Goal: Information Seeking & Learning: Learn about a topic

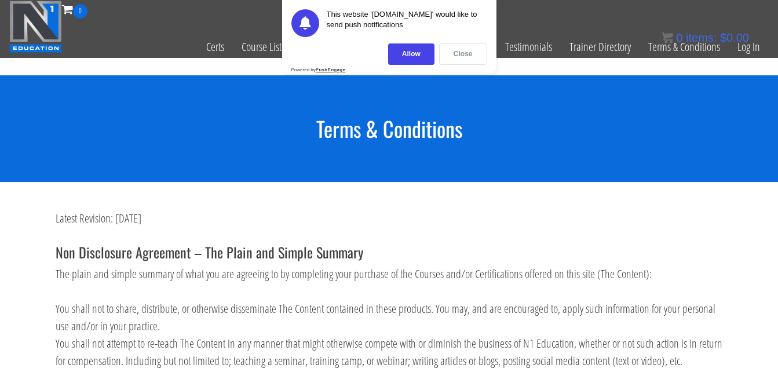
click at [465, 52] on div "Close" at bounding box center [463, 53] width 48 height 21
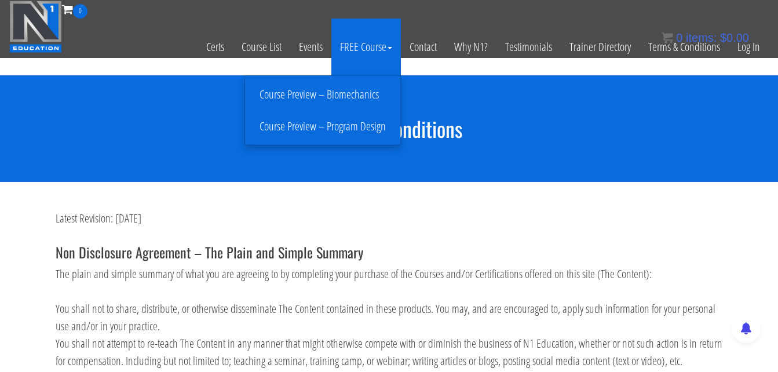
click at [374, 46] on link "FREE Course" at bounding box center [366, 47] width 70 height 57
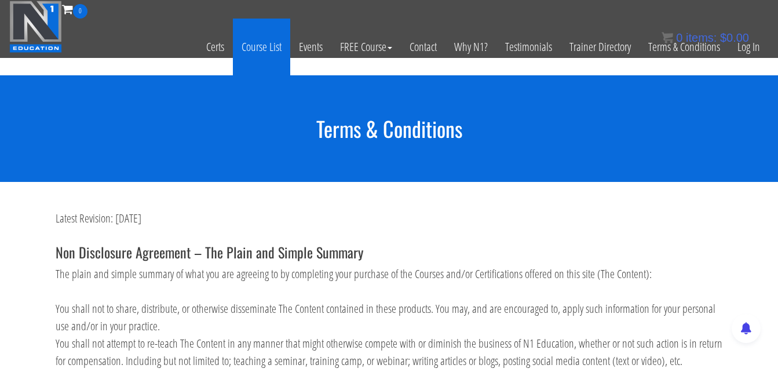
click at [261, 46] on link "Course List" at bounding box center [261, 47] width 57 height 57
click at [266, 49] on link "Course List" at bounding box center [261, 47] width 57 height 57
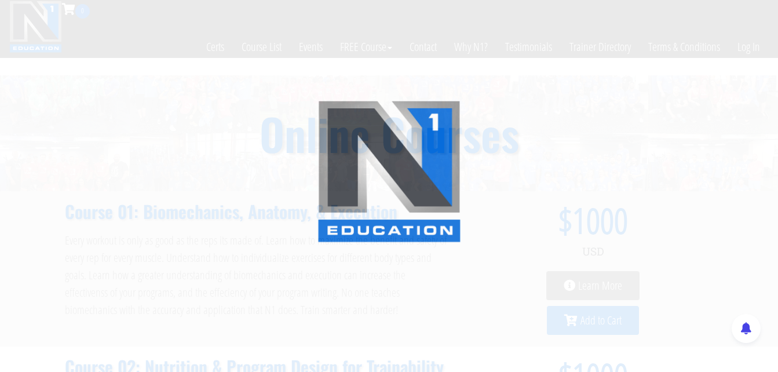
scroll to position [703, 0]
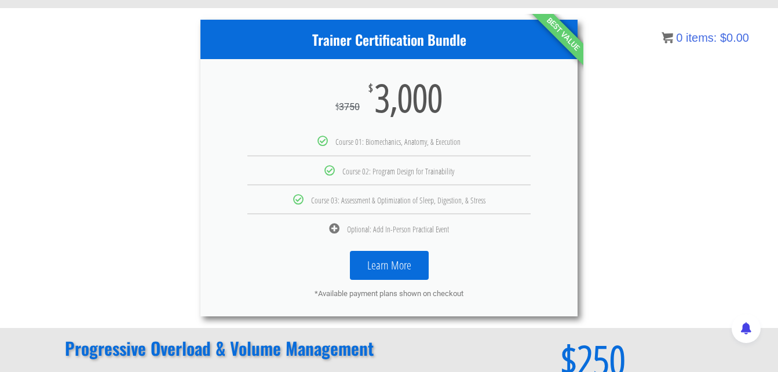
click at [377, 264] on link "Learn More" at bounding box center [389, 265] width 79 height 29
click at [369, 293] on div "*Available payment plans shown on checkout" at bounding box center [389, 294] width 343 height 10
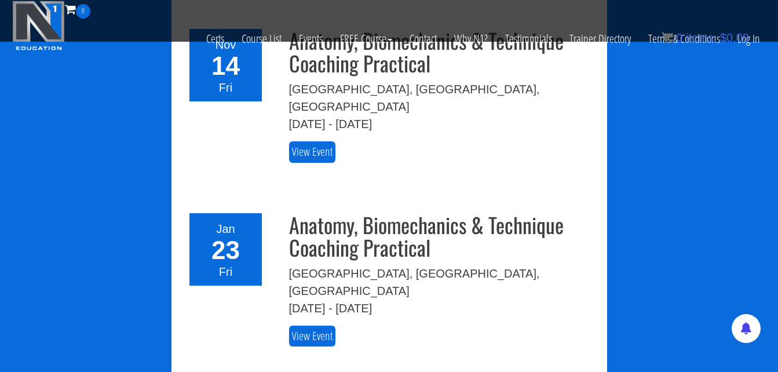
scroll to position [1745, 0]
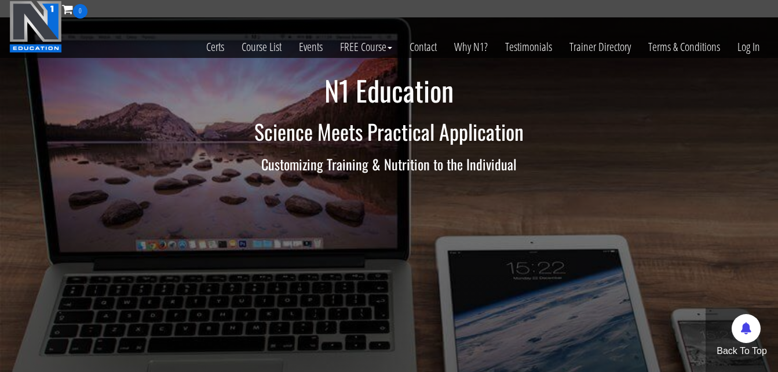
click at [695, 99] on h1 "N1 Education" at bounding box center [389, 90] width 678 height 31
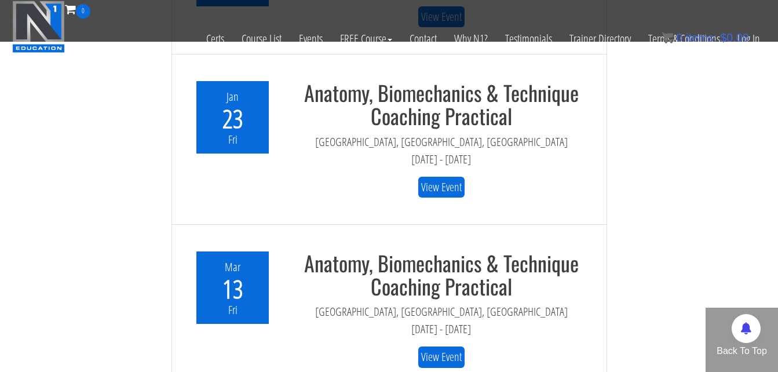
scroll to position [3508, 0]
